Goal: Task Accomplishment & Management: Complete application form

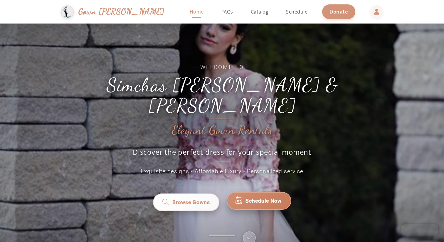
click at [253, 199] on link "Schedule Now" at bounding box center [259, 201] width 65 height 18
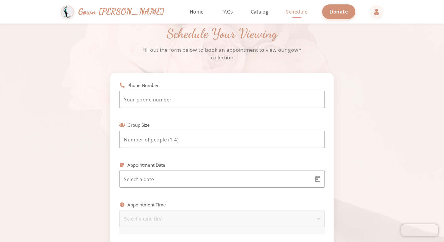
scroll to position [19, 0]
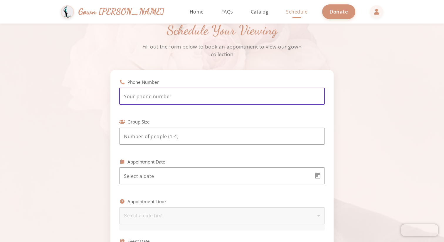
click at [222, 93] on input "tel" at bounding box center [222, 96] width 196 height 7
type input "(410) 907-1625"
click at [178, 138] on input "number" at bounding box center [222, 136] width 196 height 7
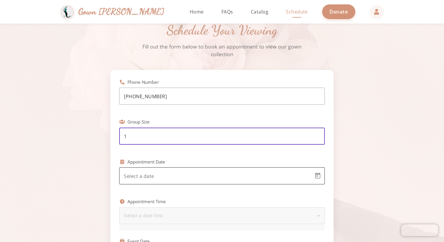
type input "1"
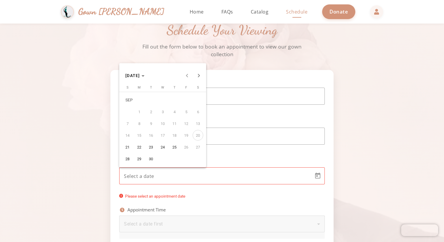
click at [160, 176] on body "Simchas Rochel & Golda Gown Gmach Home Return to homepage Catalog Browse our go…" at bounding box center [222, 121] width 444 height 242
click at [129, 160] on span "28" at bounding box center [127, 158] width 11 height 11
type input "9/28/2025"
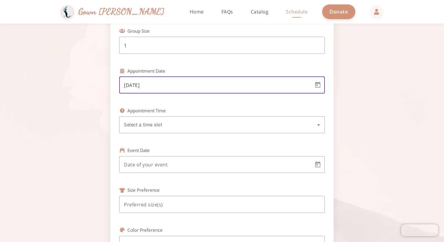
scroll to position [114, 0]
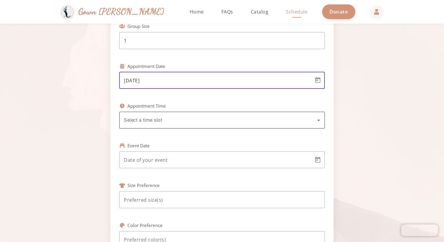
click at [139, 120] on span "Select a time slot" at bounding box center [143, 120] width 38 height 6
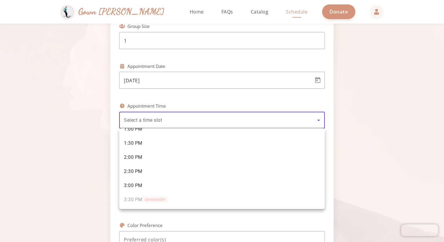
scroll to position [91, 0]
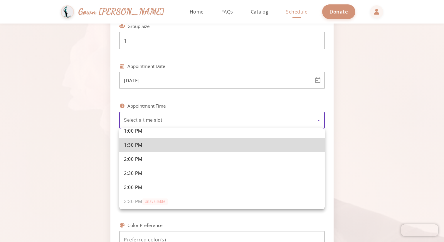
click at [136, 143] on span "1:30 PM" at bounding box center [133, 145] width 19 height 6
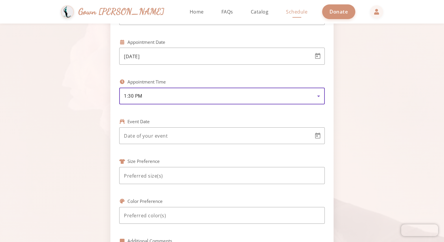
scroll to position [141, 0]
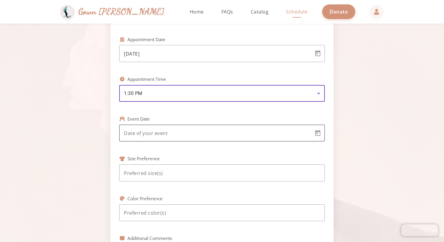
click at [139, 131] on body "Simchas Rochel & Golda Gown Gmach Home Return to homepage Catalog Browse our go…" at bounding box center [222, 121] width 444 height 242
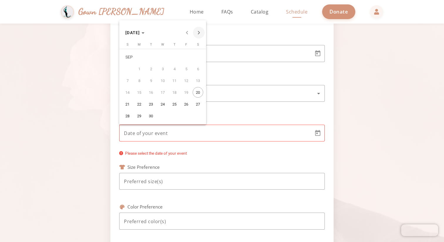
click at [199, 30] on span "Next month" at bounding box center [199, 33] width 12 height 12
click at [199, 32] on span "Next month" at bounding box center [199, 33] width 12 height 12
click at [130, 106] on span "23" at bounding box center [127, 104] width 11 height 11
type input "11/23/2025"
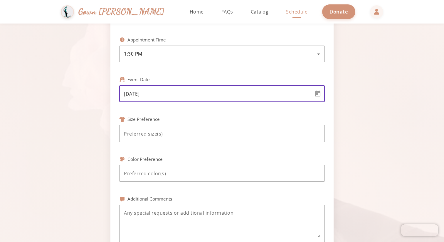
scroll to position [187, 0]
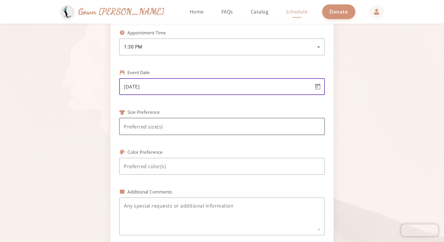
click at [154, 123] on input at bounding box center [222, 126] width 196 height 7
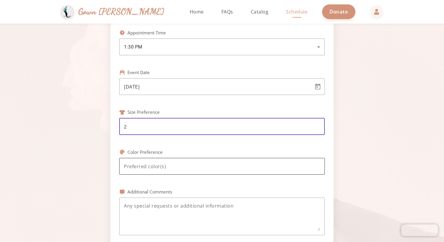
type input "2"
click at [147, 162] on div at bounding box center [222, 166] width 196 height 17
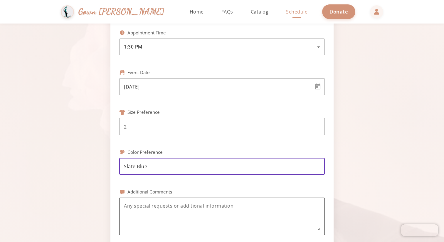
type input "Slate Blue"
click at [149, 210] on textarea at bounding box center [222, 216] width 196 height 28
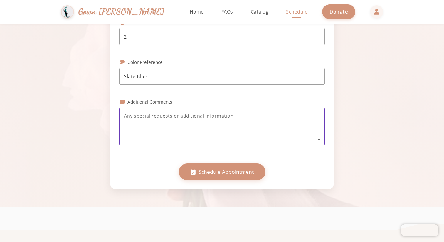
scroll to position [391, 0]
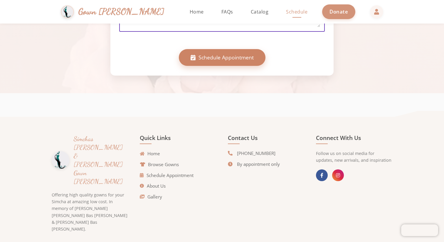
click at [215, 65] on button "Schedule Appointment" at bounding box center [222, 57] width 87 height 16
